Goal: Book appointment/travel/reservation

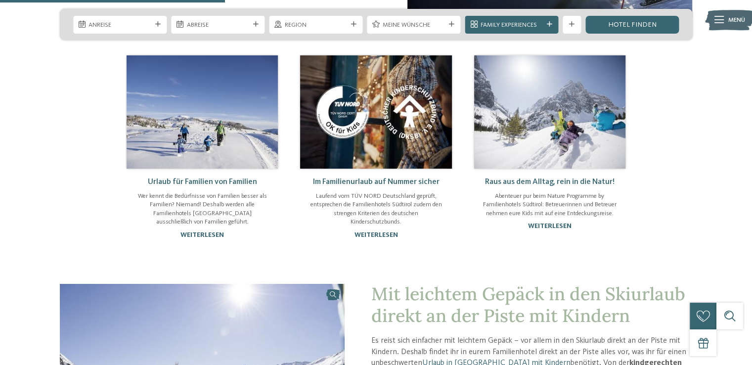
scroll to position [732, 0]
click at [440, 24] on span "Meine Wünsche" at bounding box center [414, 25] width 62 height 9
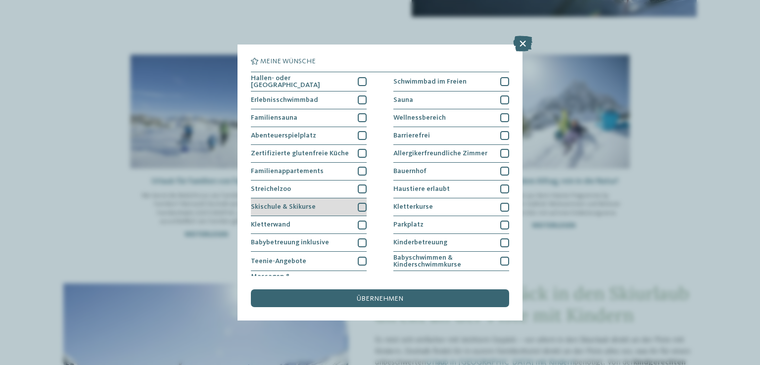
click at [358, 204] on div at bounding box center [362, 207] width 9 height 9
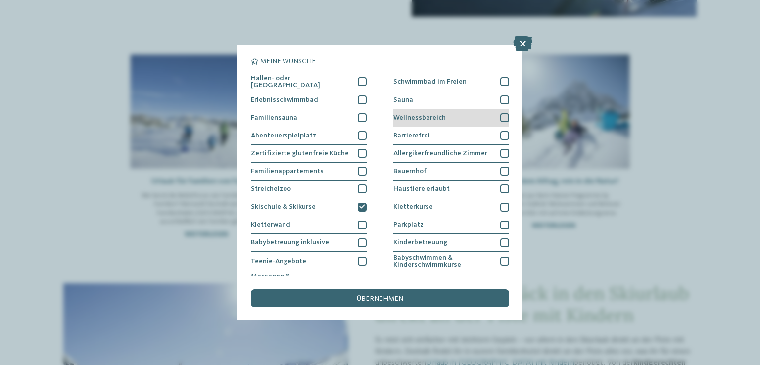
click at [500, 117] on div at bounding box center [504, 117] width 9 height 9
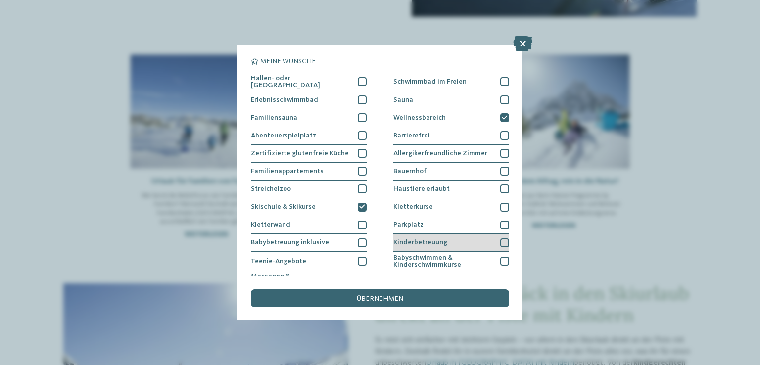
click at [500, 241] on div at bounding box center [504, 242] width 9 height 9
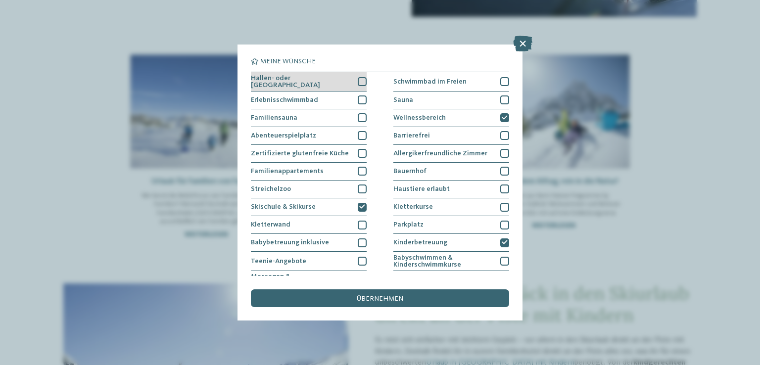
click at [358, 87] on div "Hallen- oder Schleusenbad" at bounding box center [309, 81] width 116 height 19
click at [359, 96] on div at bounding box center [362, 99] width 9 height 9
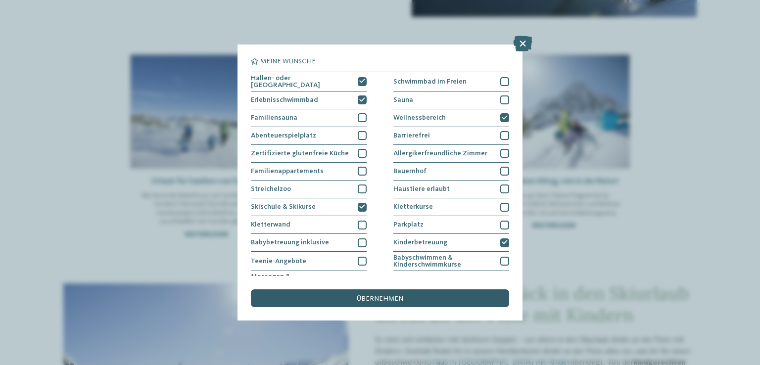
click at [310, 292] on div "übernehmen" at bounding box center [380, 298] width 258 height 18
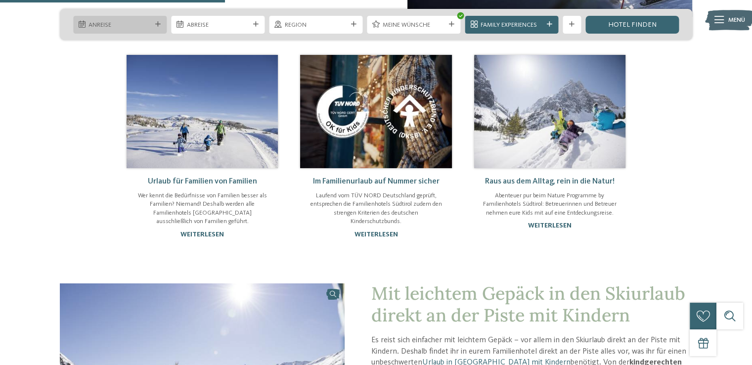
click at [156, 25] on icon at bounding box center [157, 24] width 5 height 5
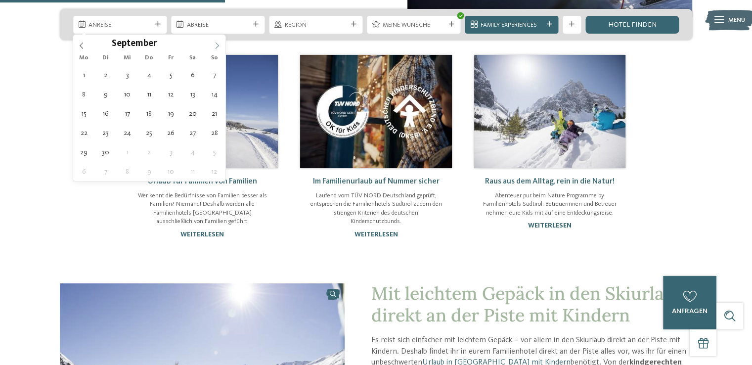
click at [220, 41] on span at bounding box center [217, 43] width 17 height 17
type input "****"
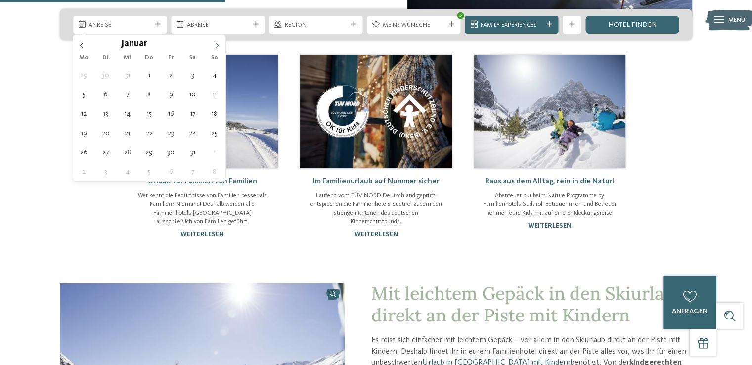
click at [220, 41] on span at bounding box center [217, 43] width 17 height 17
type div "14.02.2026"
type input "****"
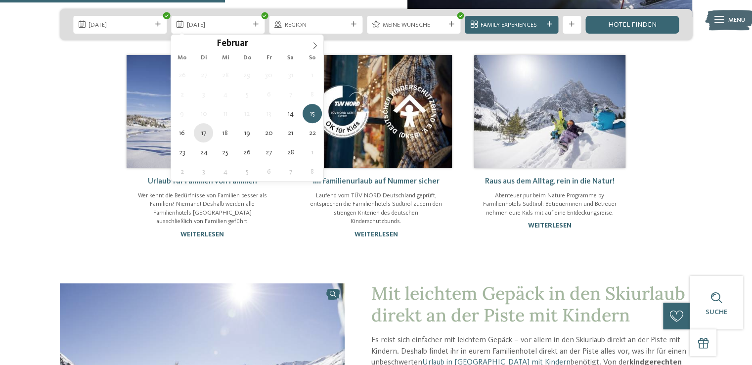
type div "17.02.2026"
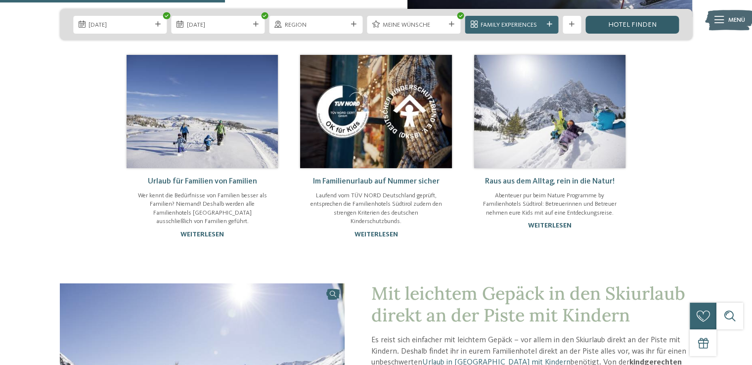
click at [637, 22] on link "Hotel finden" at bounding box center [633, 25] width 94 height 18
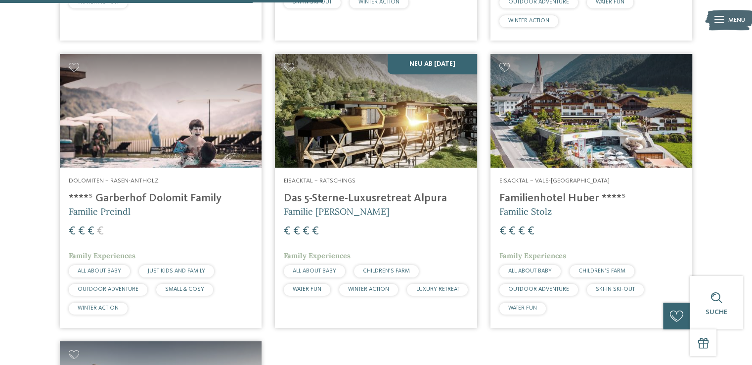
scroll to position [579, 0]
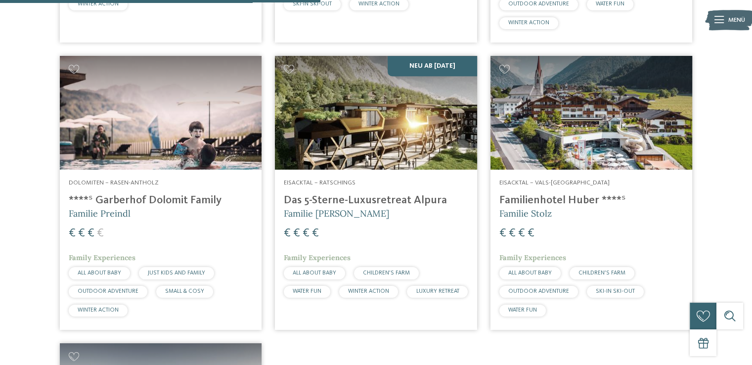
click at [94, 153] on img at bounding box center [161, 113] width 202 height 114
